Goal: Task Accomplishment & Management: Manage account settings

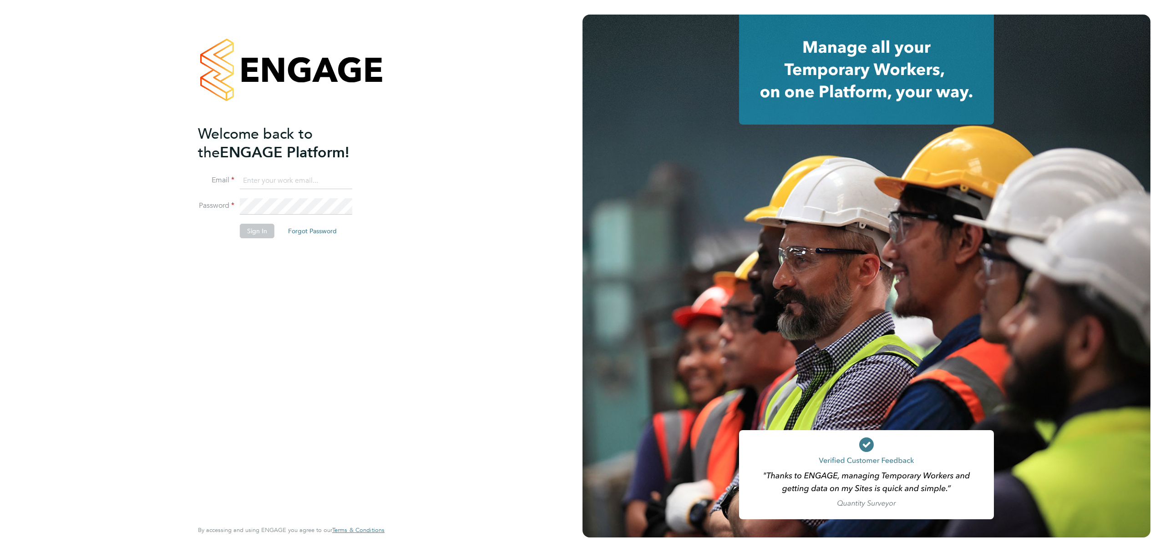
type input "millie.crowhurst@brightonandhovealbion.com"
click at [258, 229] on button "Sign In" at bounding box center [257, 231] width 35 height 15
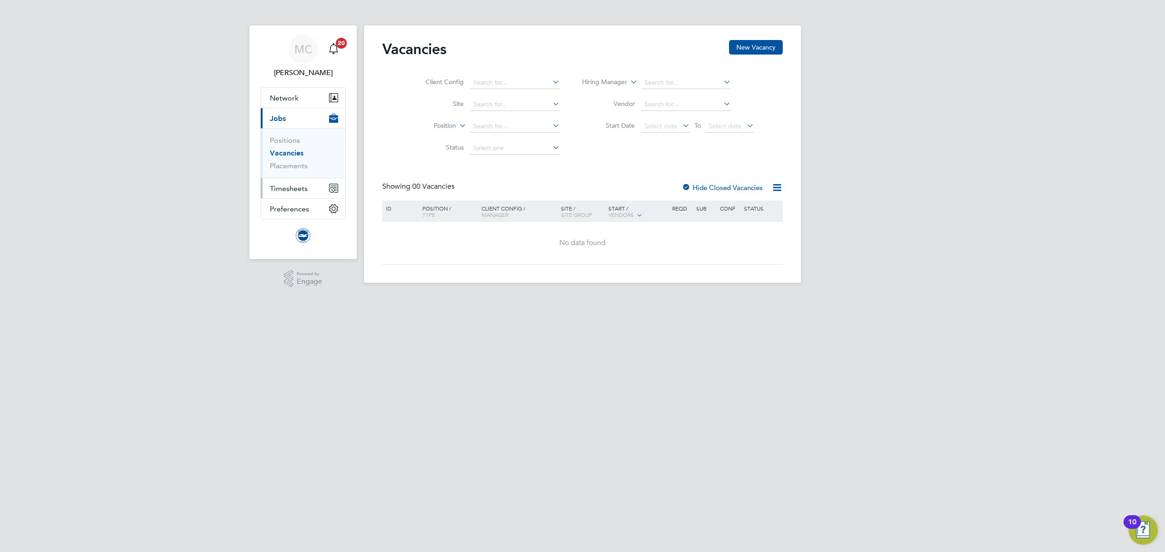
click at [299, 192] on span "Timesheets" at bounding box center [289, 188] width 38 height 9
click at [293, 168] on ul "Timesheets" at bounding box center [303, 161] width 85 height 24
click at [297, 157] on ul "Timesheets" at bounding box center [303, 161] width 85 height 24
click at [298, 160] on link "Timesheets" at bounding box center [289, 161] width 38 height 9
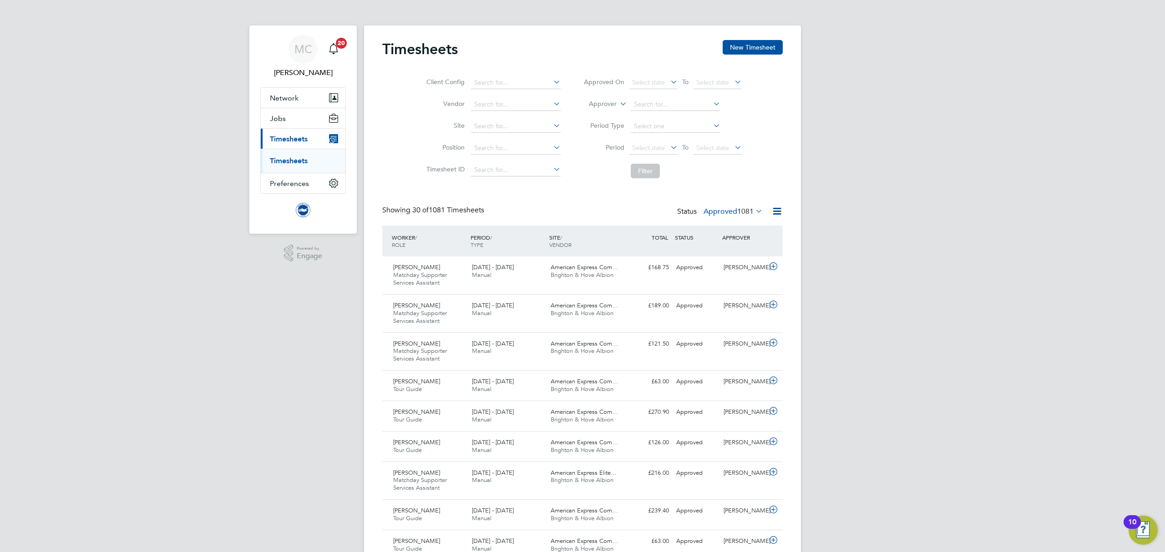
click at [721, 219] on div "Showing 30 of 1081 Timesheets Status Approved 1081" at bounding box center [582, 216] width 400 height 20
click at [725, 209] on label "Approved 1081" at bounding box center [732, 211] width 59 height 9
click at [727, 251] on li "Submitted" at bounding box center [721, 253] width 42 height 13
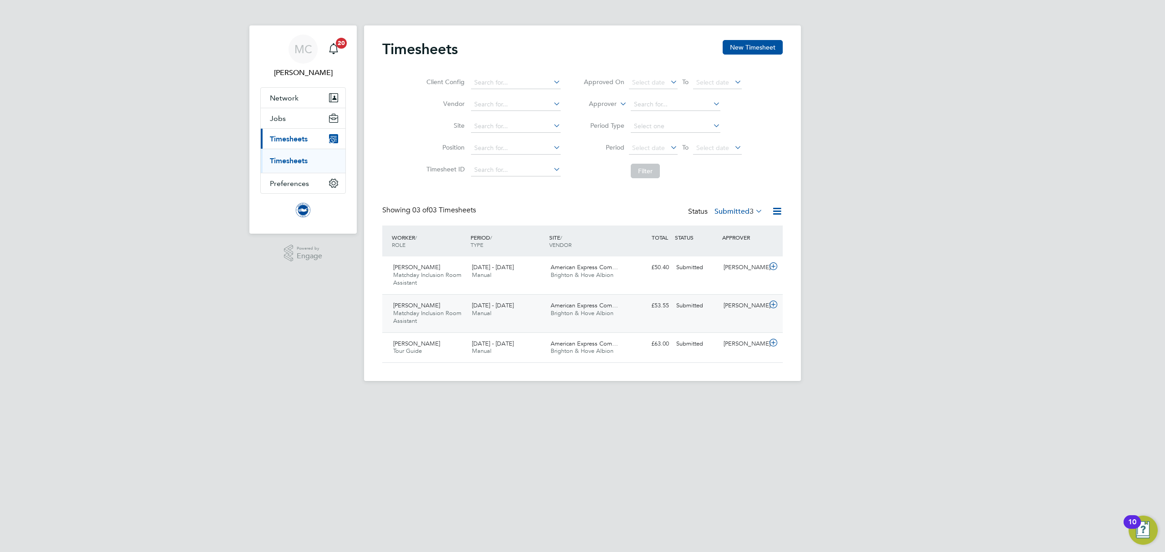
click at [503, 306] on span "[DATE] - [DATE]" at bounding box center [493, 306] width 42 height 8
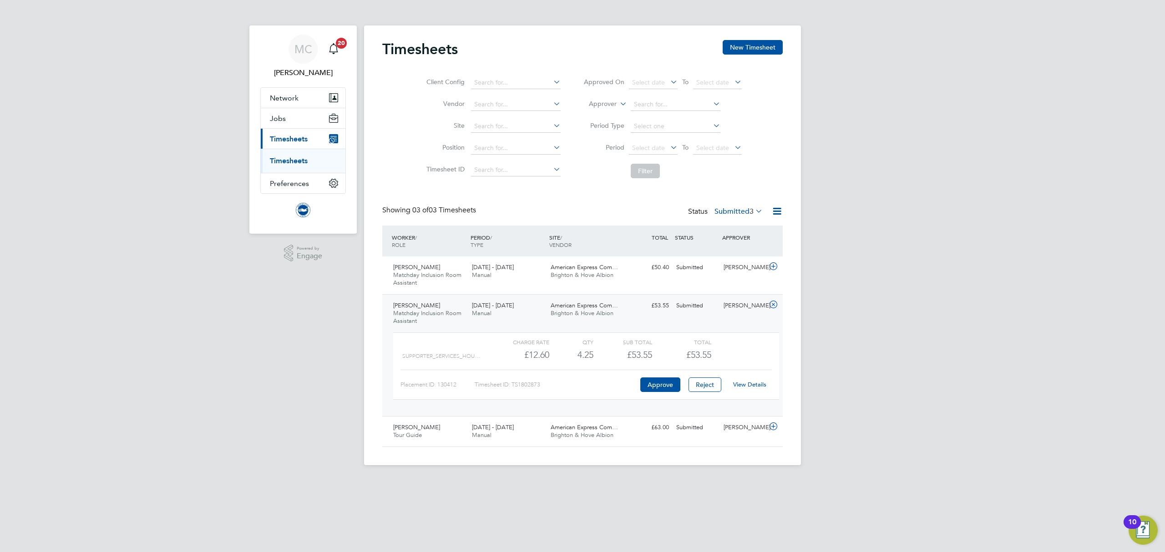
click at [754, 387] on link "View Details" at bounding box center [749, 385] width 33 height 8
click at [645, 279] on div "[PERSON_NAME] Matchday Inclusion Room Assistant [DATE] - [DATE] [DATE] - [DATE]…" at bounding box center [582, 276] width 400 height 38
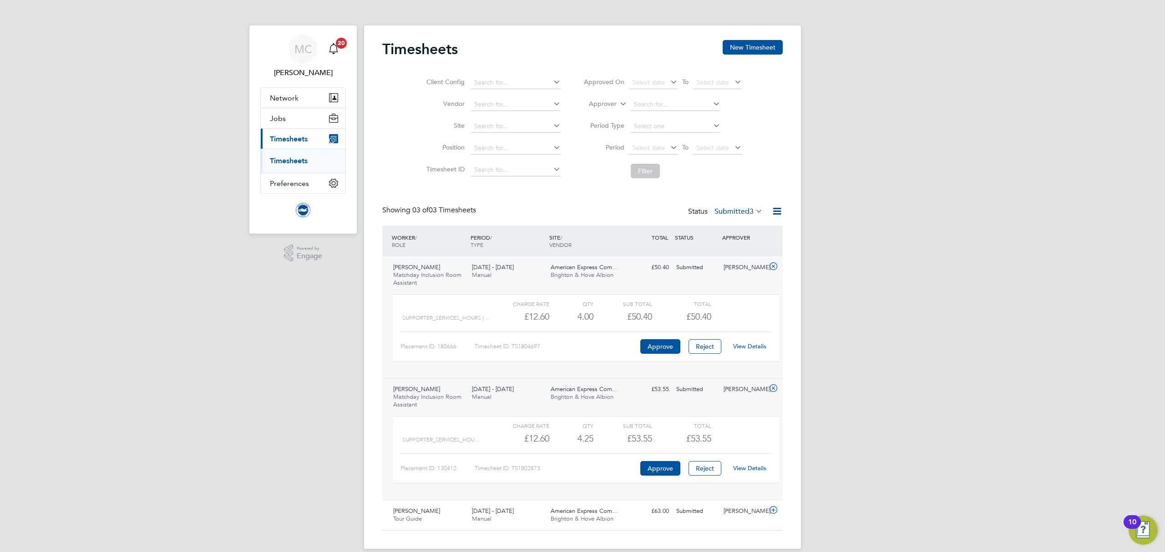
click at [758, 344] on link "View Details" at bounding box center [749, 347] width 33 height 8
click at [738, 470] on link "View Details" at bounding box center [749, 469] width 33 height 8
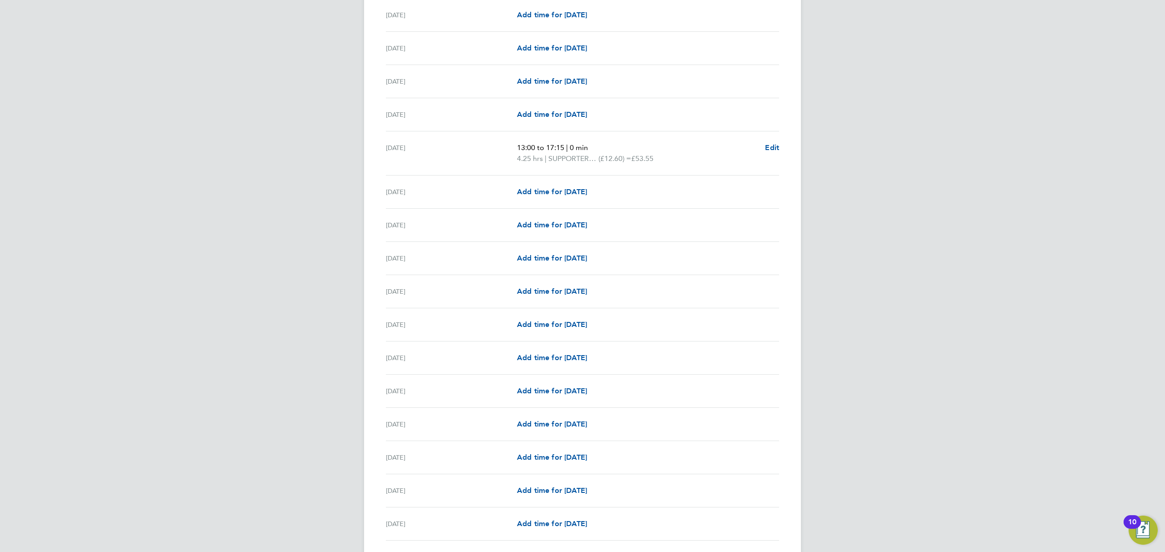
scroll to position [667, 0]
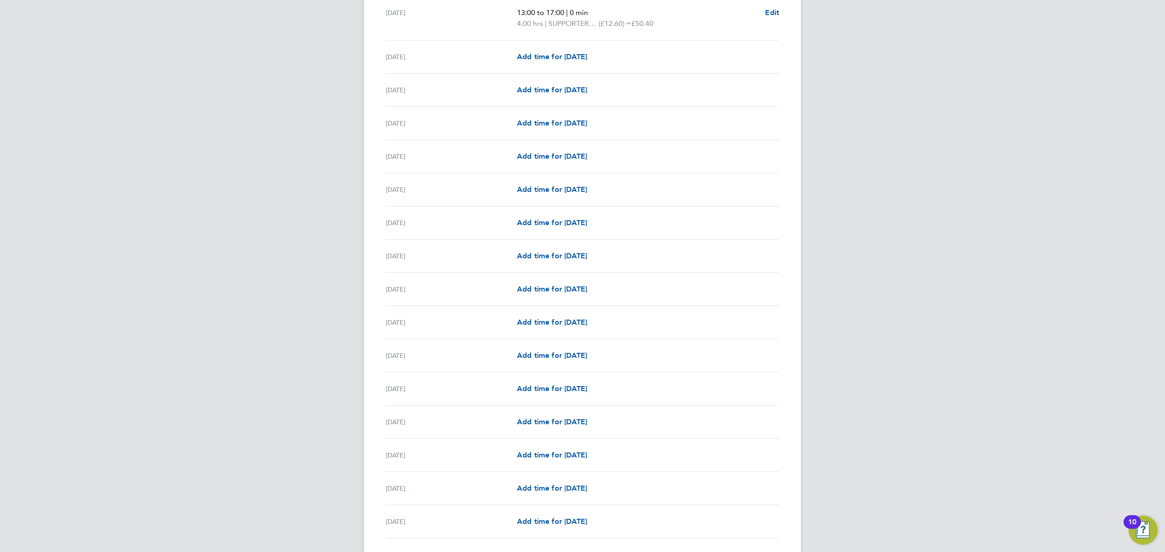
scroll to position [863, 0]
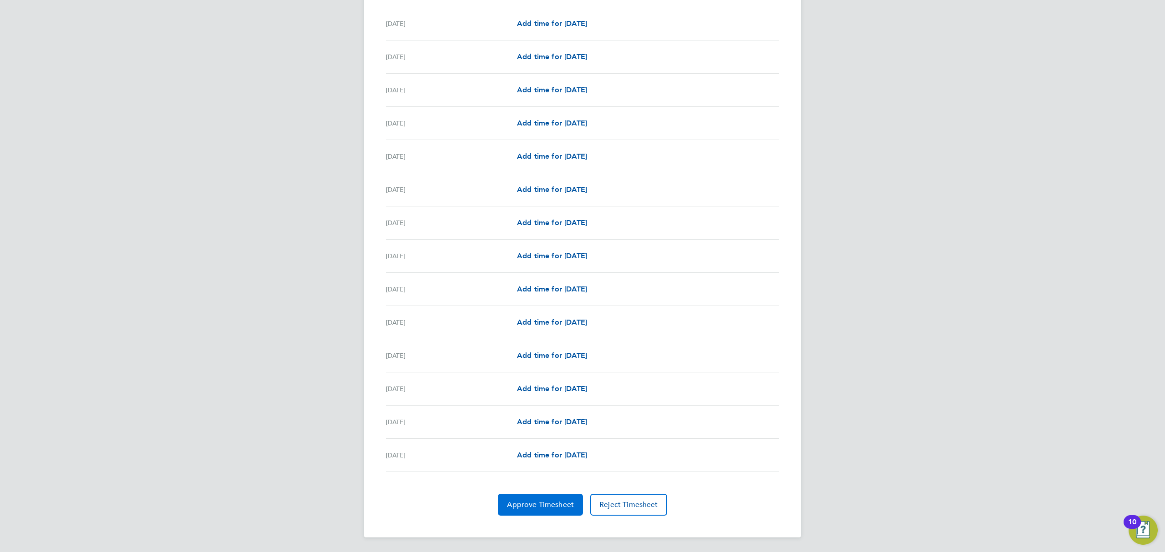
click at [561, 509] on span "Approve Timesheet" at bounding box center [540, 505] width 67 height 9
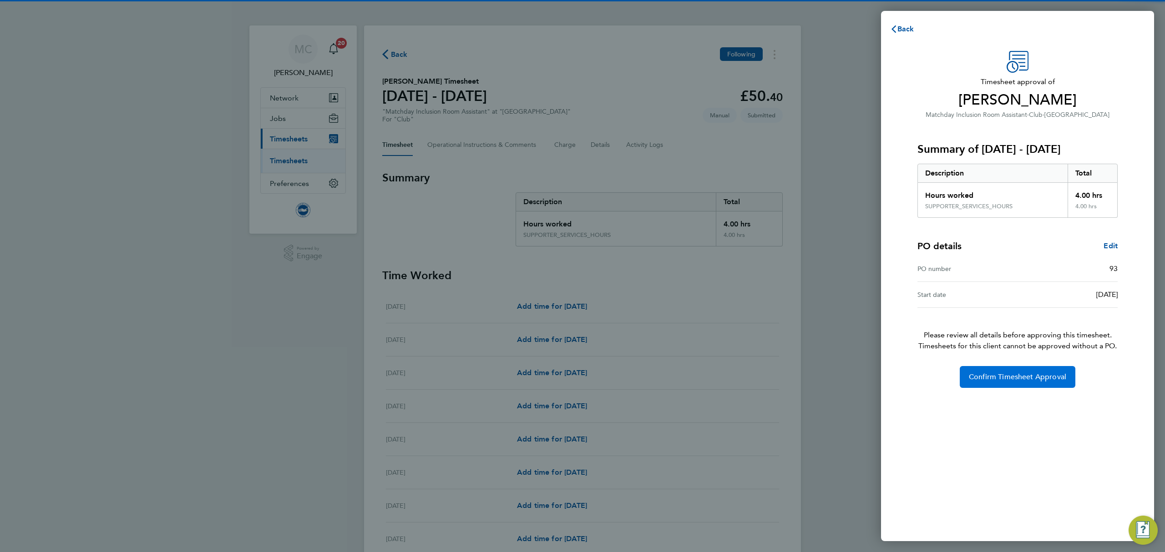
click at [1016, 377] on span "Confirm Timesheet Approval" at bounding box center [1017, 377] width 97 height 9
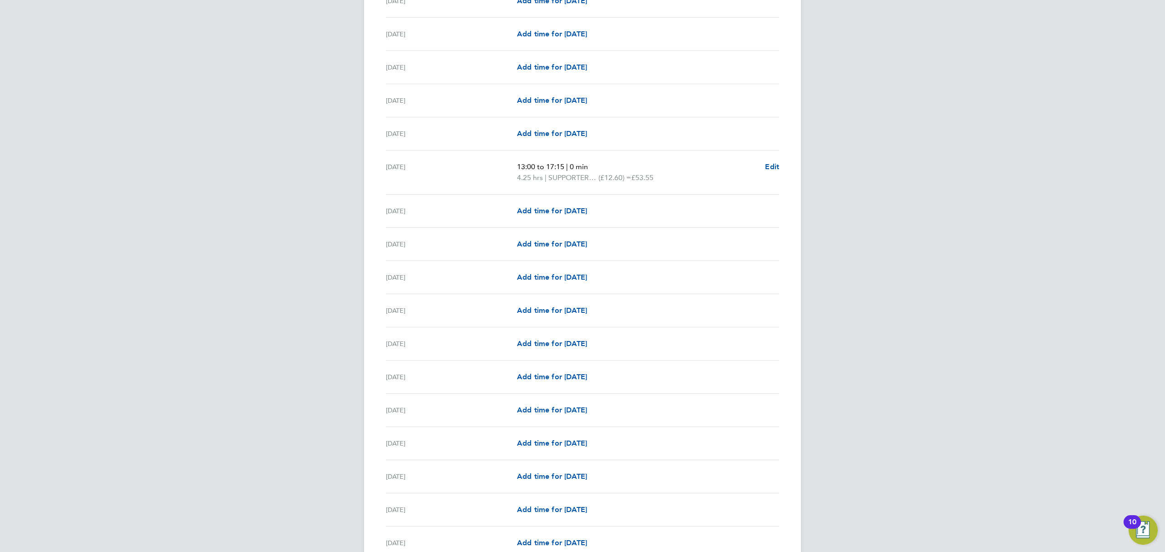
scroll to position [667, 0]
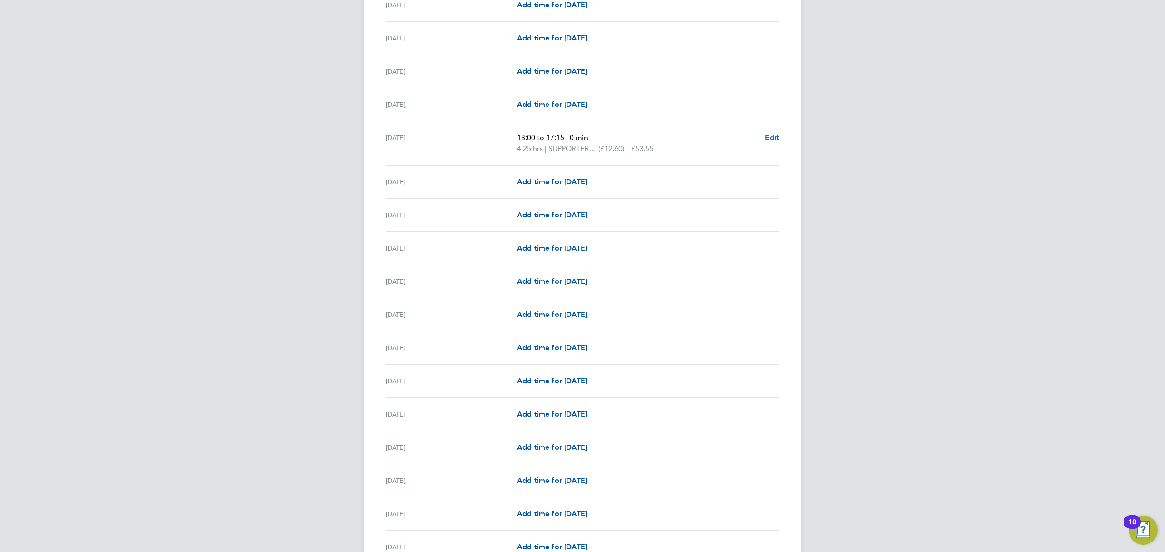
click at [778, 138] on span "Edit" at bounding box center [772, 137] width 14 height 9
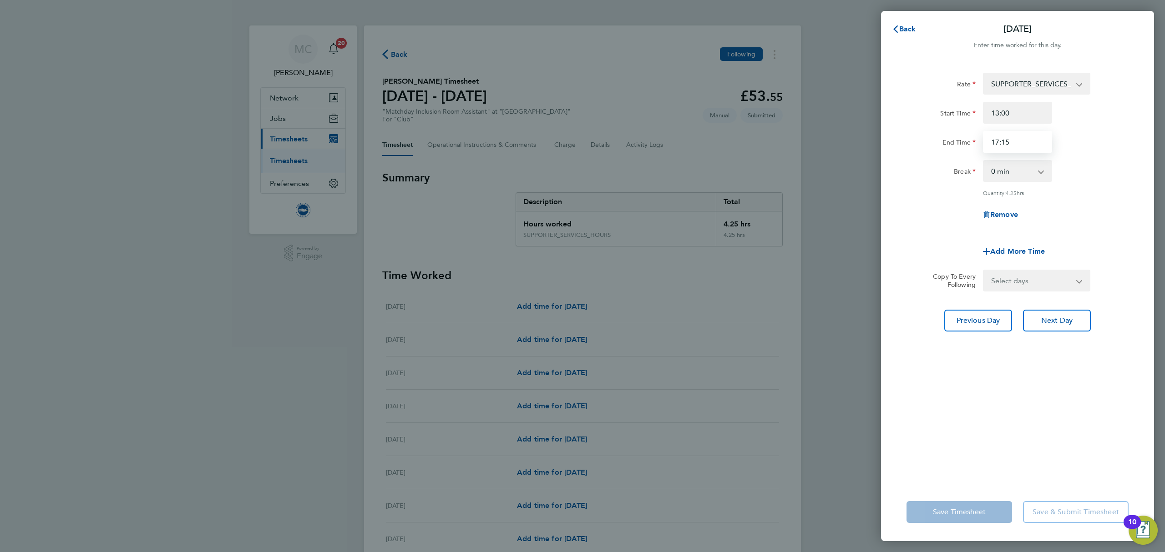
click at [1034, 144] on input "17:15" at bounding box center [1017, 142] width 69 height 22
type input "17:00"
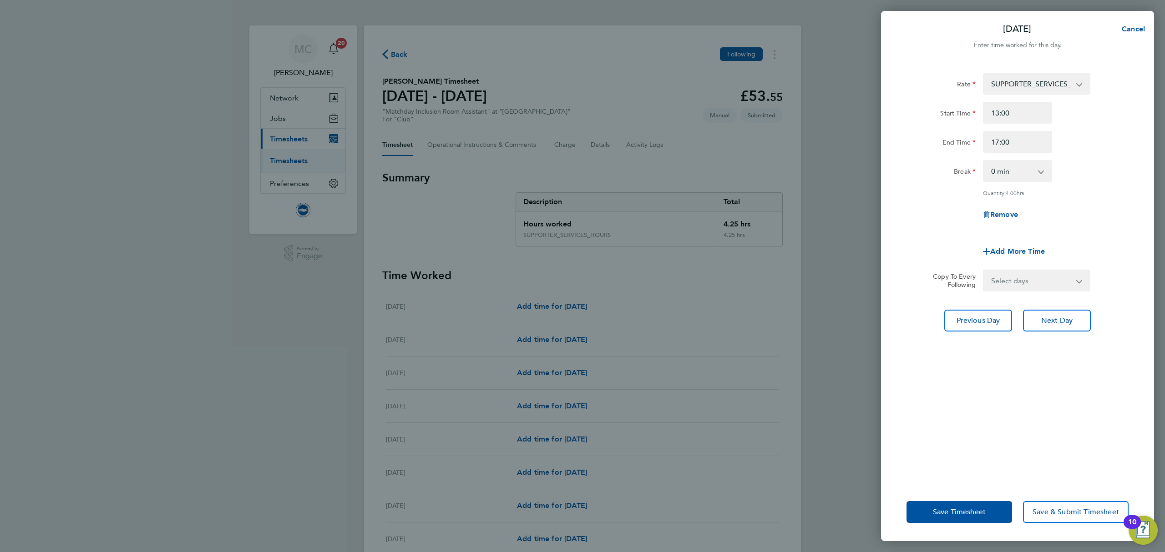
click at [971, 424] on div "Rate SUPPORTER_SERVICES_HOURS - 12.60 Start Time 13:00 End Time 17:00 Break 0 m…" at bounding box center [1017, 272] width 273 height 421
click at [951, 510] on span "Save Timesheet" at bounding box center [959, 512] width 53 height 9
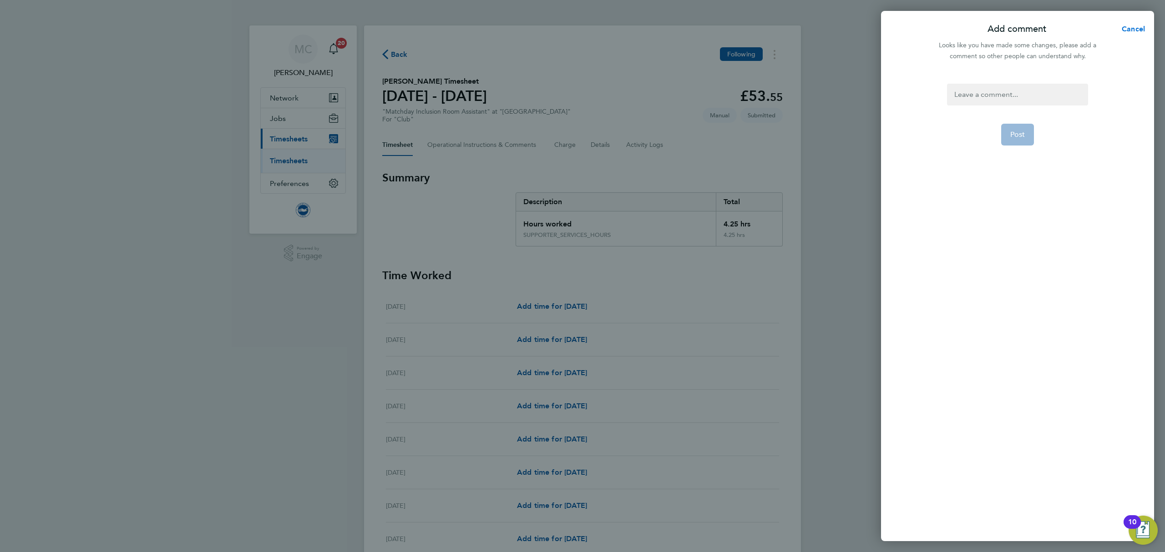
click at [1133, 25] on span "Cancel" at bounding box center [1132, 29] width 26 height 9
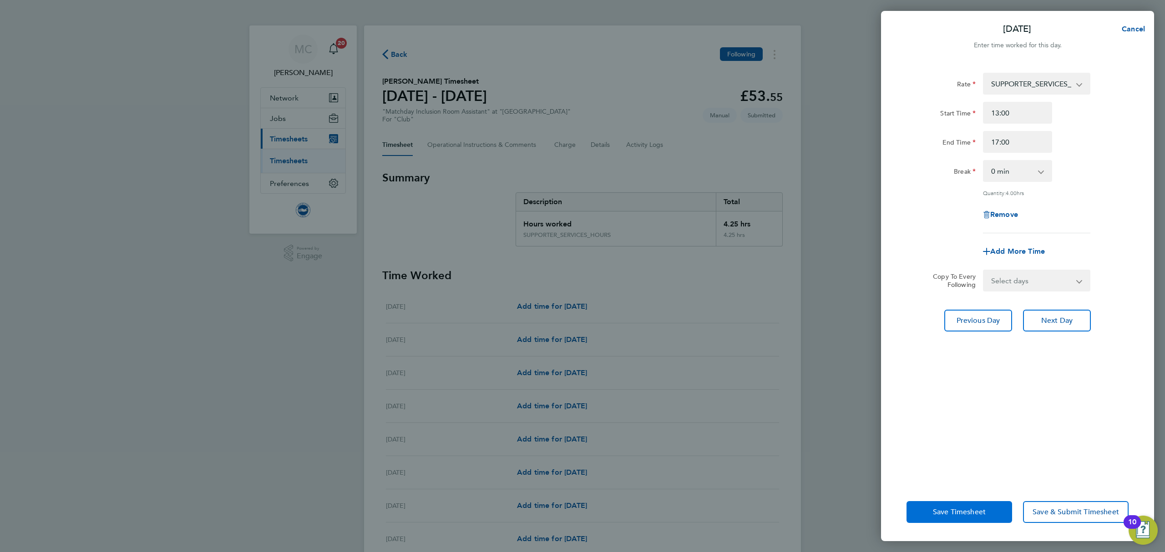
click at [971, 512] on span "Save Timesheet" at bounding box center [959, 512] width 53 height 9
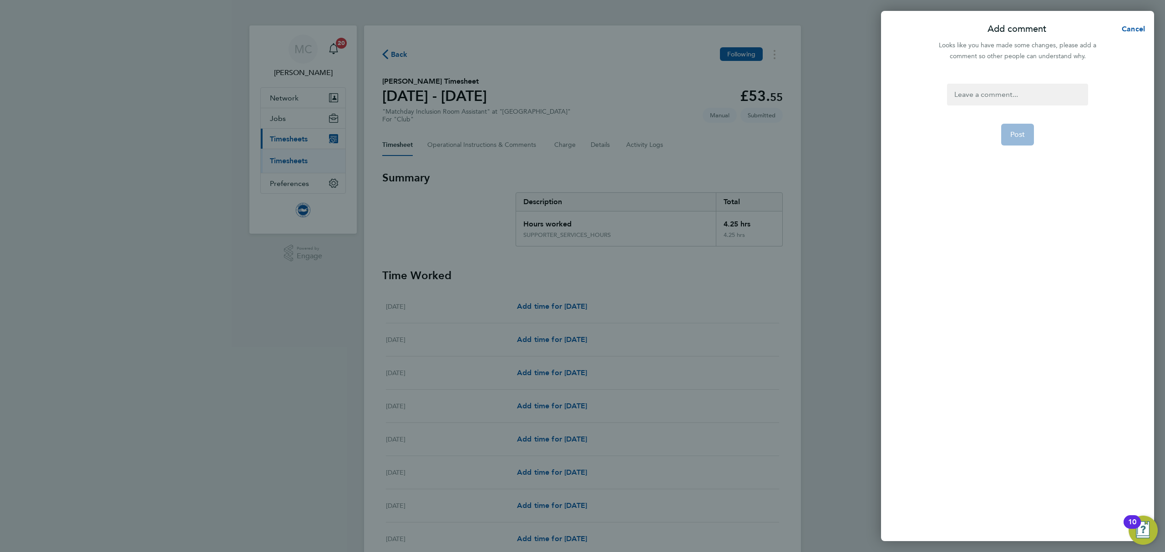
click at [1047, 104] on div at bounding box center [1017, 95] width 141 height 22
click at [1043, 86] on div at bounding box center [1017, 95] width 141 height 22
click at [1007, 139] on button "Post" at bounding box center [1017, 135] width 33 height 22
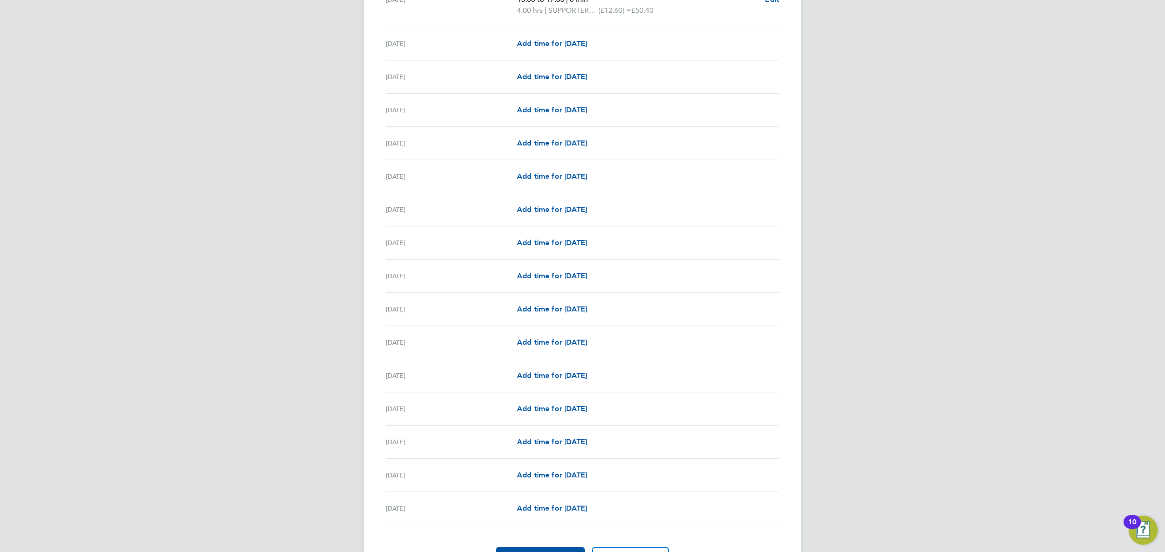
scroll to position [863, 0]
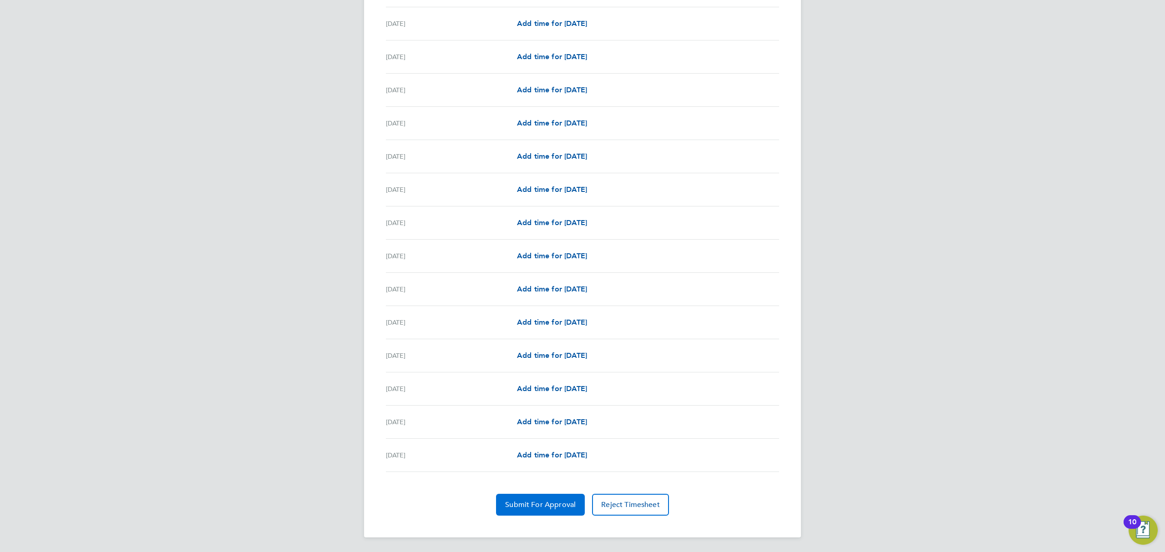
click at [524, 512] on button "Submit For Approval" at bounding box center [540, 505] width 89 height 22
click at [543, 507] on span "Approve Timesheet" at bounding box center [540, 505] width 67 height 9
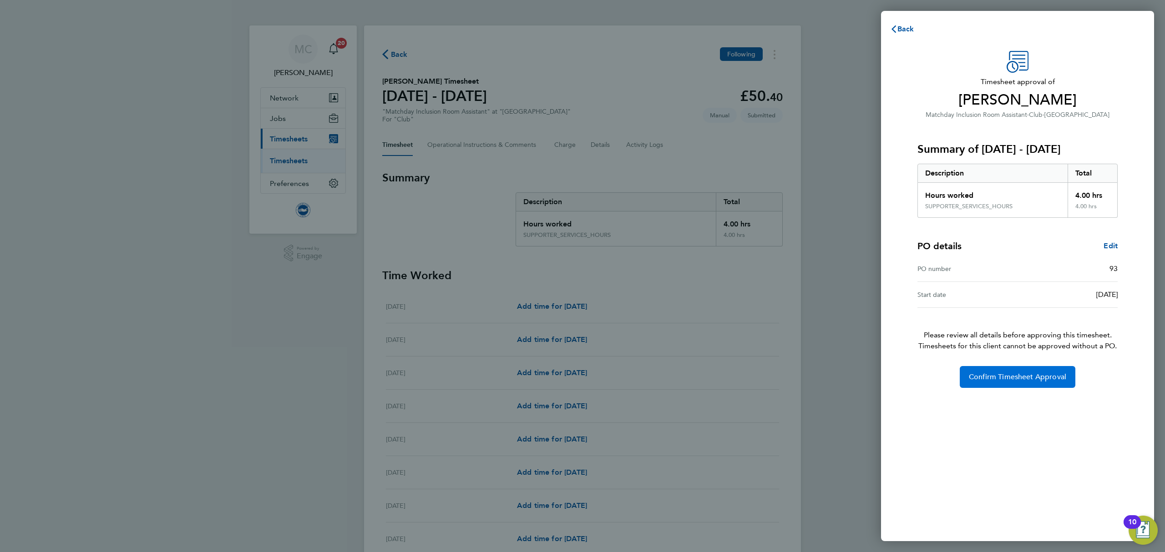
click at [989, 383] on button "Confirm Timesheet Approval" at bounding box center [1018, 377] width 116 height 22
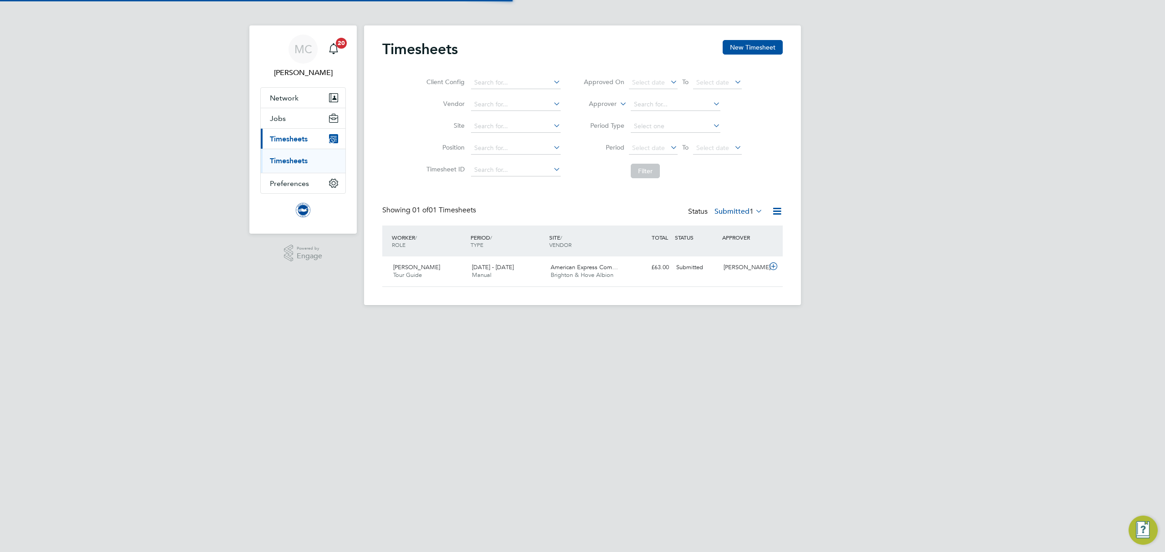
scroll to position [23, 79]
click at [535, 270] on div "1 - 31 Aug 2025 Manual" at bounding box center [507, 271] width 79 height 23
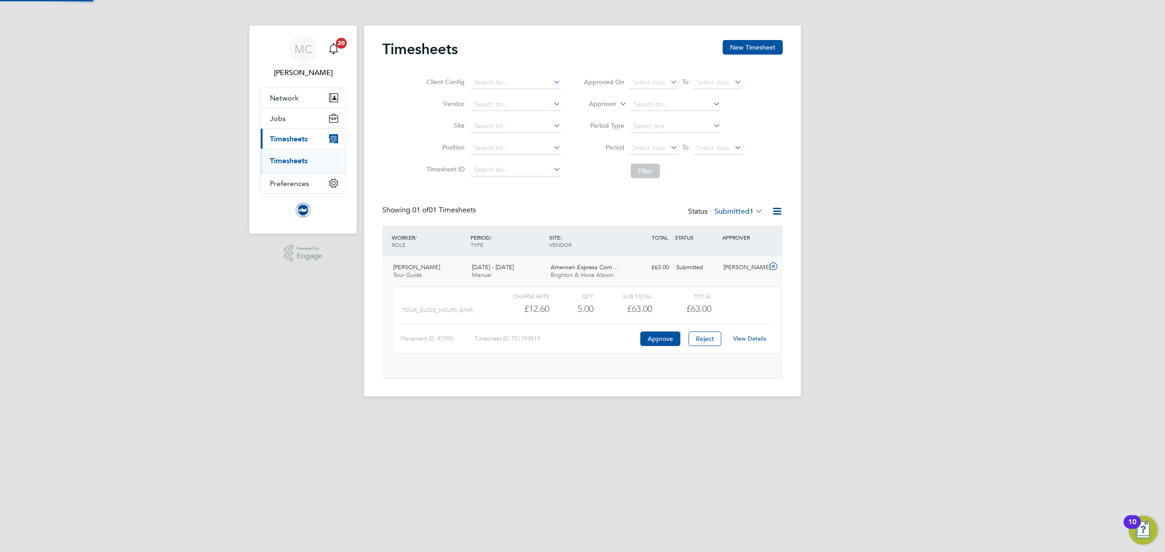
scroll to position [15, 88]
click at [756, 341] on link "View Details" at bounding box center [749, 339] width 33 height 8
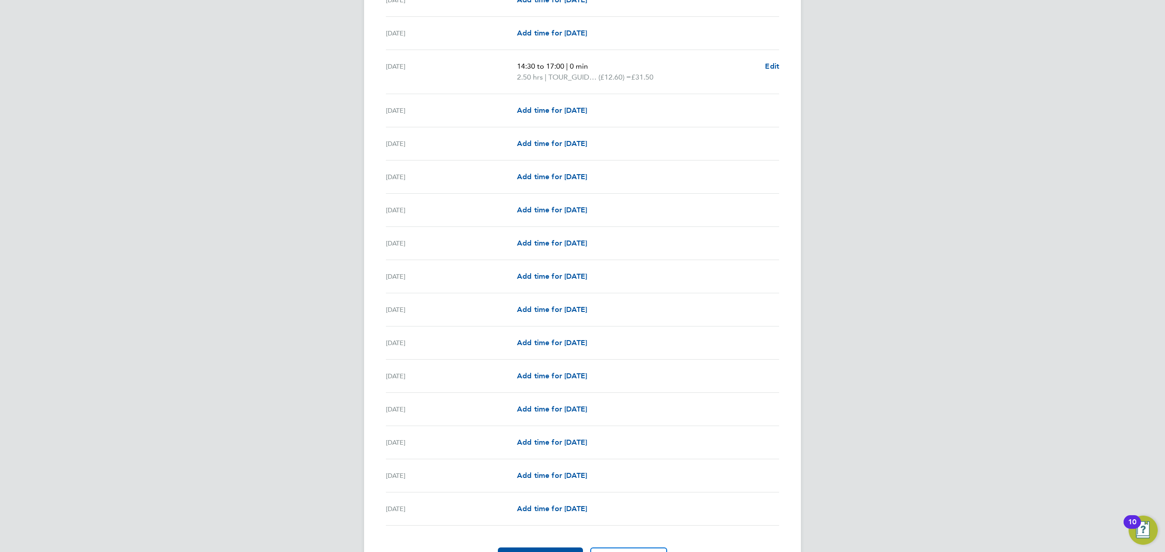
scroll to position [874, 0]
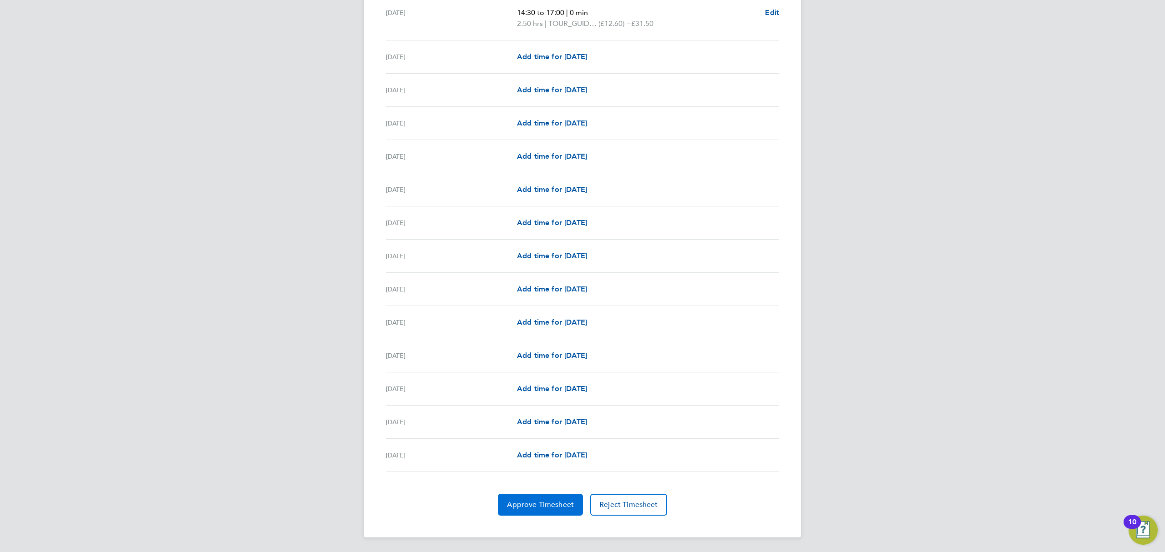
click at [540, 509] on span "Approve Timesheet" at bounding box center [540, 505] width 67 height 9
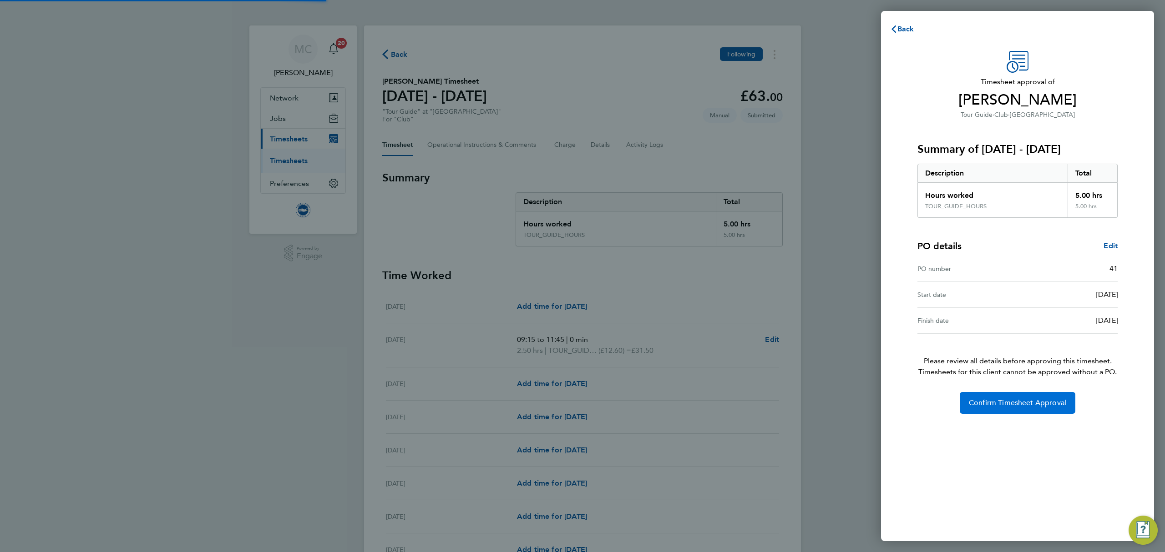
click at [1009, 399] on button "Confirm Timesheet Approval" at bounding box center [1018, 403] width 116 height 22
